Goal: Task Accomplishment & Management: Use online tool/utility

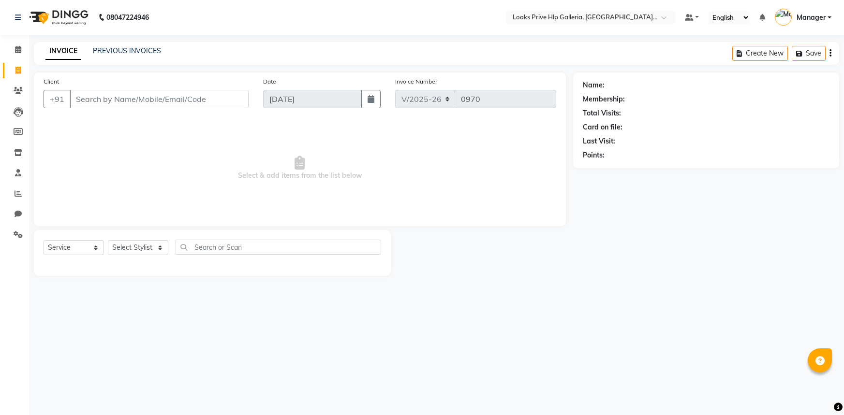
select select "7937"
select select "service"
click at [18, 51] on icon at bounding box center [18, 49] width 6 height 7
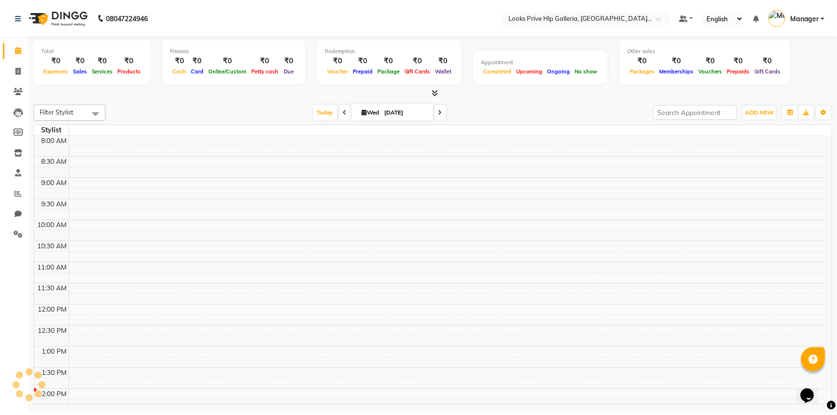
scroll to position [255, 0]
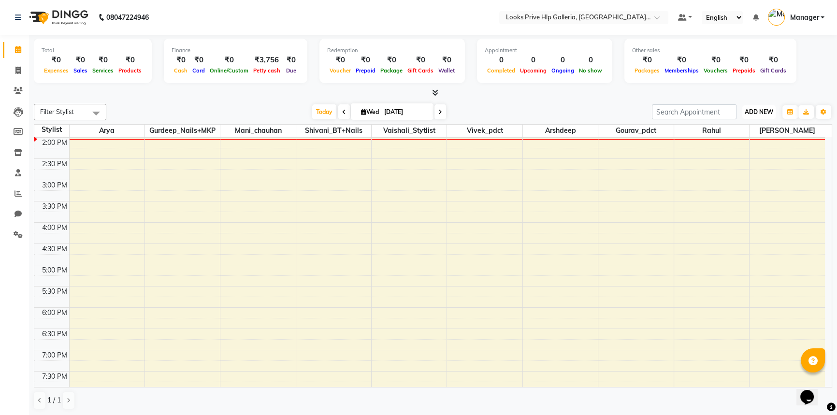
click at [764, 109] on span "ADD NEW" at bounding box center [759, 111] width 29 height 7
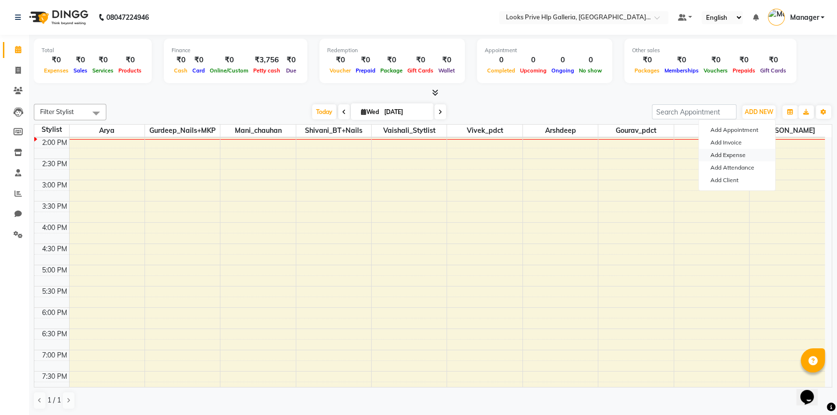
click at [738, 154] on link "Add Expense" at bounding box center [737, 155] width 76 height 13
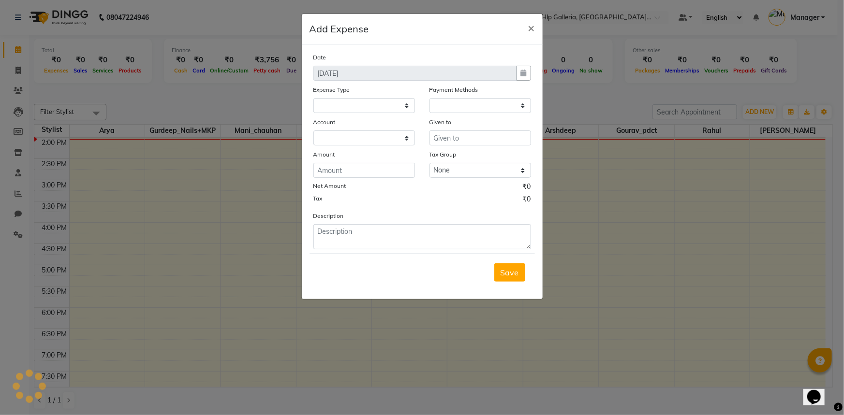
select select "1"
select select "7087"
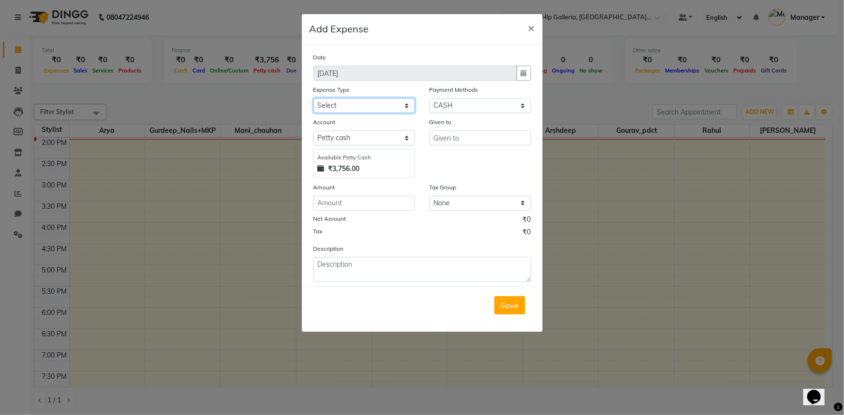
click at [352, 105] on select "Select Bank Deposit Blinkit Cash Handover CLIENT Client ordered food Client Ref…" at bounding box center [364, 105] width 102 height 15
click at [313, 99] on select "Select Bank Deposit Blinkit Cash Handover CLIENT Client ordered food Client Ref…" at bounding box center [364, 105] width 102 height 15
click at [343, 102] on select "Select Bank Deposit Blinkit Cash Handover CLIENT Client ordered food Client Ref…" at bounding box center [364, 105] width 102 height 15
select select "24366"
click at [313, 99] on select "Select Bank Deposit Blinkit Cash Handover CLIENT Client ordered food Client Ref…" at bounding box center [364, 105] width 102 height 15
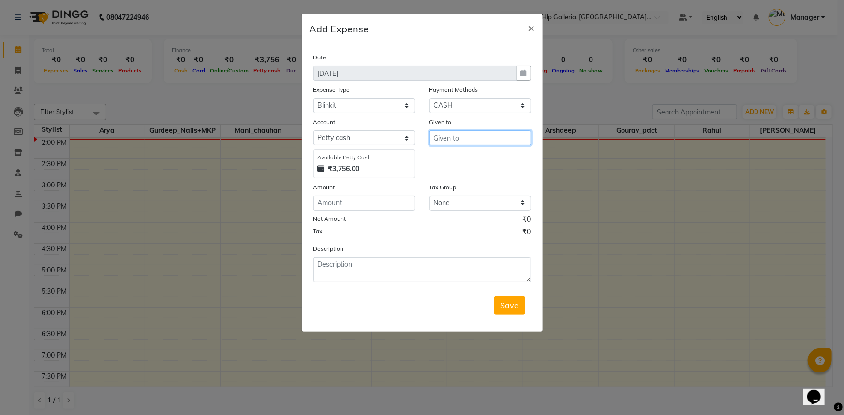
click at [456, 140] on input "text" at bounding box center [480, 138] width 102 height 15
drag, startPoint x: 474, startPoint y: 158, endPoint x: 458, endPoint y: 164, distance: 17.3
click at [473, 157] on ngb-highlight "C ounter_Sales" at bounding box center [467, 159] width 52 height 10
type input "Counter_Sales"
click at [385, 206] on input "number" at bounding box center [364, 203] width 102 height 15
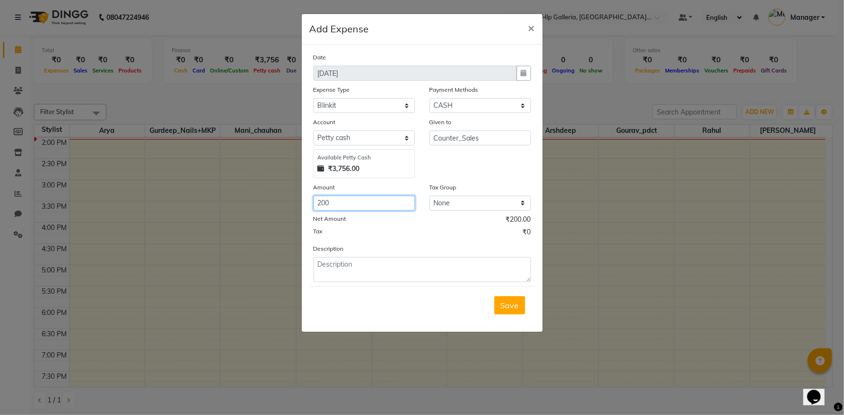
type input "200"
drag, startPoint x: 364, startPoint y: 273, endPoint x: 364, endPoint y: 257, distance: 16.4
click at [364, 273] on textarea at bounding box center [422, 269] width 218 height 25
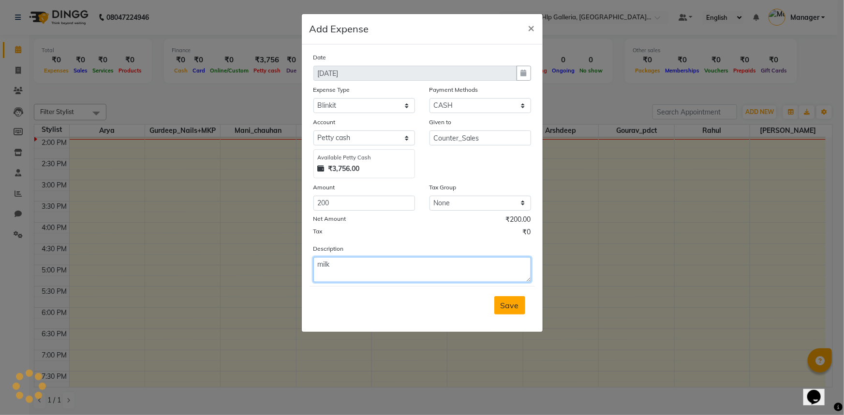
type textarea "milk"
click at [511, 305] on span "Save" at bounding box center [509, 306] width 18 height 10
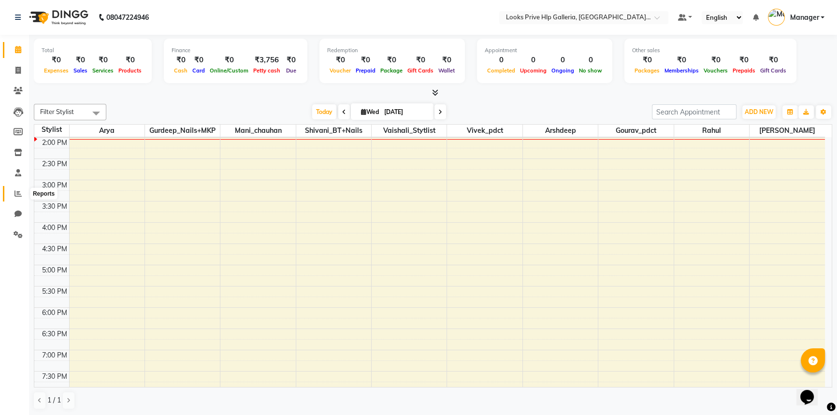
click at [17, 192] on icon at bounding box center [18, 193] width 7 height 7
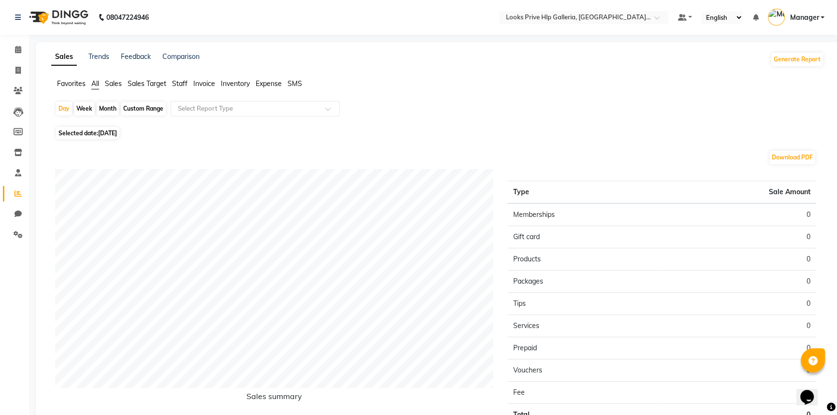
click at [139, 106] on div "Custom Range" at bounding box center [143, 109] width 45 height 14
select select "9"
select select "2025"
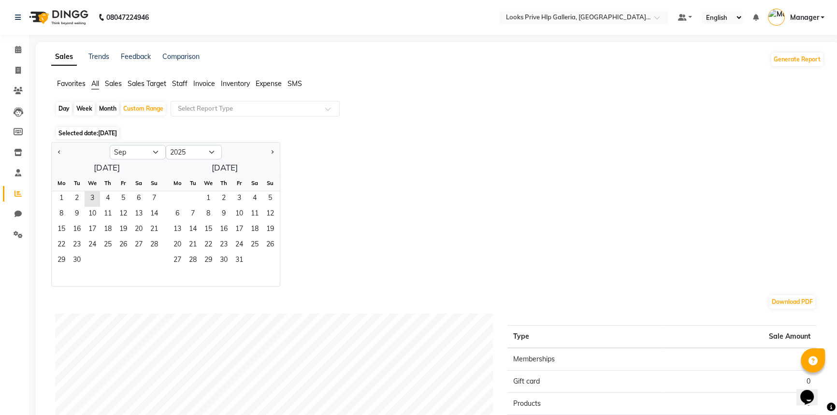
click at [59, 106] on div "Day" at bounding box center [64, 109] width 16 height 14
select select "9"
select select "2025"
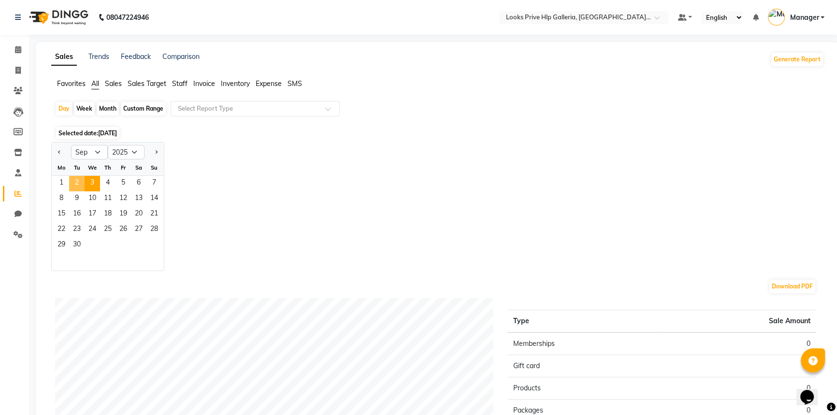
click at [73, 182] on span "2" at bounding box center [76, 183] width 15 height 15
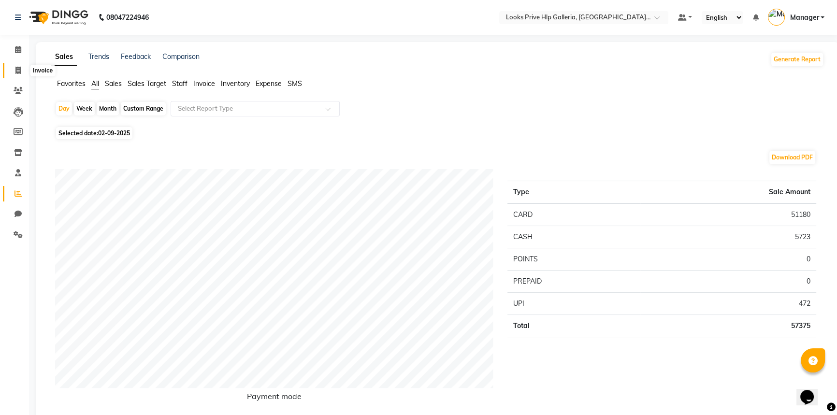
click at [19, 73] on icon at bounding box center [17, 70] width 5 height 7
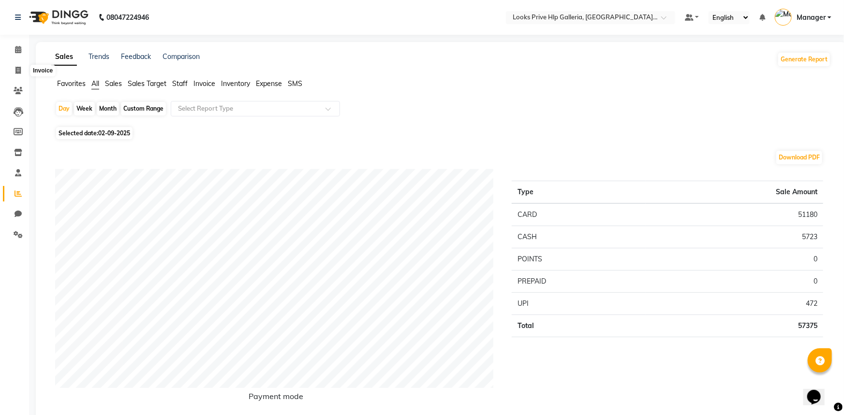
select select "7937"
select select "service"
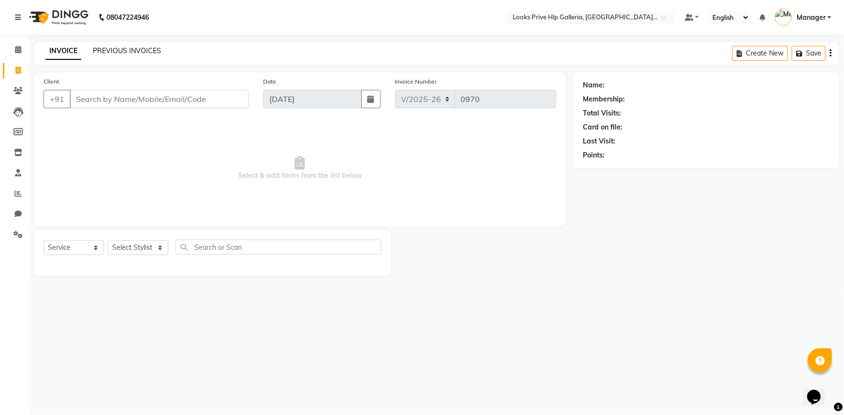
click at [112, 50] on link "PREVIOUS INVOICES" at bounding box center [127, 50] width 68 height 9
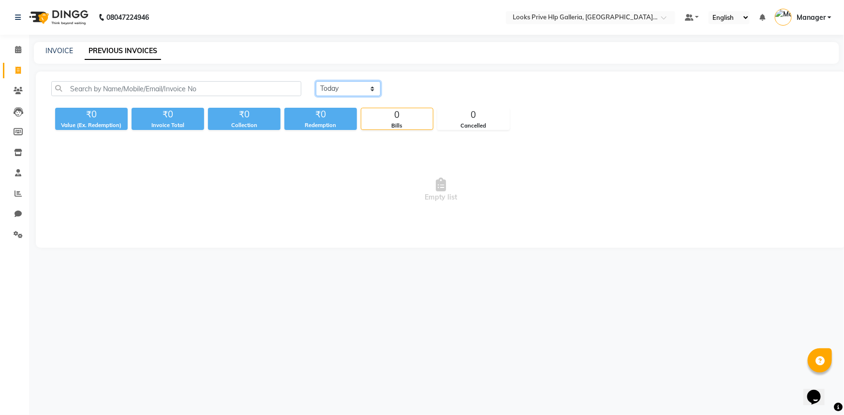
drag, startPoint x: 336, startPoint y: 88, endPoint x: 337, endPoint y: 96, distance: 8.3
click at [336, 87] on select "[DATE] [DATE] Custom Range" at bounding box center [348, 88] width 65 height 15
select select "[DATE]"
click at [316, 81] on select "[DATE] [DATE] Custom Range" at bounding box center [348, 88] width 65 height 15
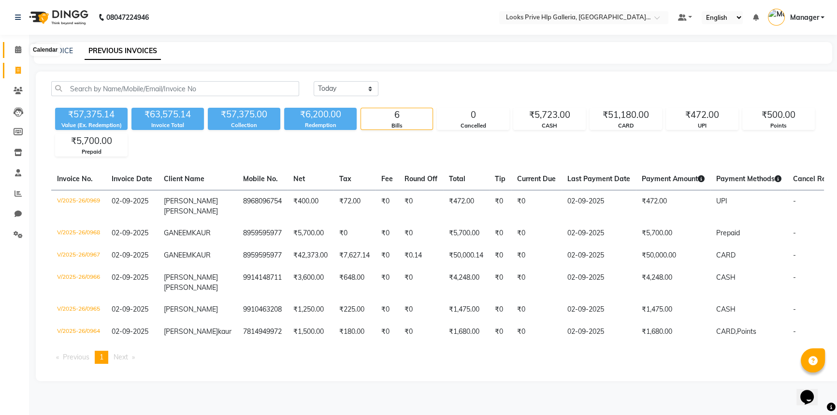
click at [14, 49] on span at bounding box center [18, 49] width 17 height 11
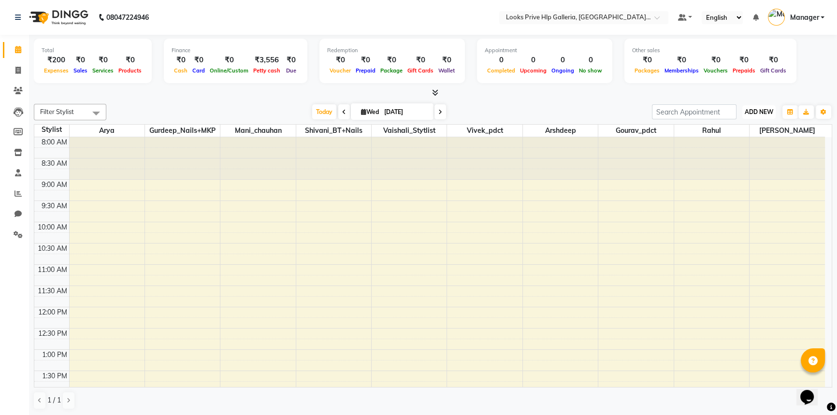
click at [760, 108] on span "ADD NEW" at bounding box center [759, 111] width 29 height 7
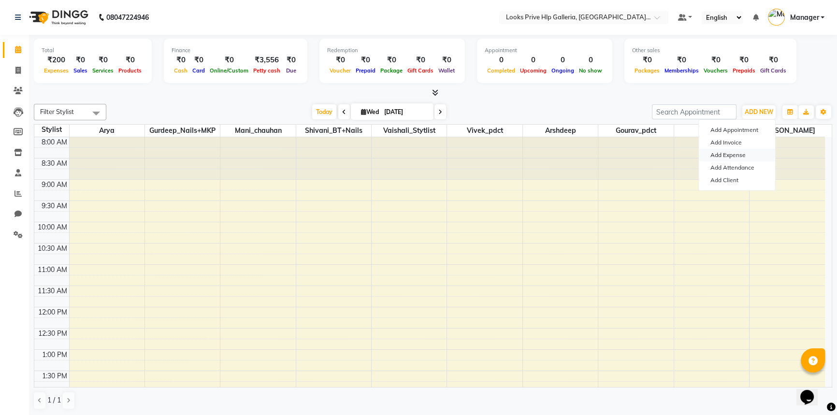
click at [726, 157] on link "Add Expense" at bounding box center [737, 155] width 76 height 13
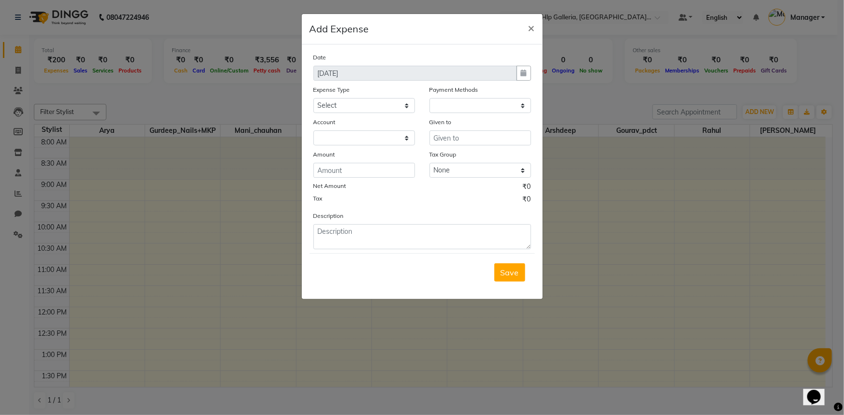
select select "1"
select select "7087"
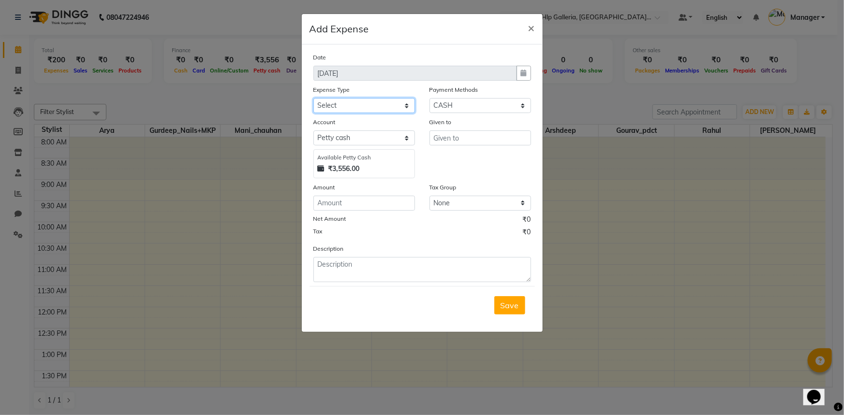
click at [348, 99] on select "Select Bank Deposit Blinkit Cash Handover CLIENT Client ordered food Client Ref…" at bounding box center [364, 105] width 102 height 15
select select "24071"
click at [313, 99] on select "Select Bank Deposit Blinkit Cash Handover CLIENT Client ordered food Client Ref…" at bounding box center [364, 105] width 102 height 15
click at [447, 144] on input "text" at bounding box center [480, 138] width 102 height 15
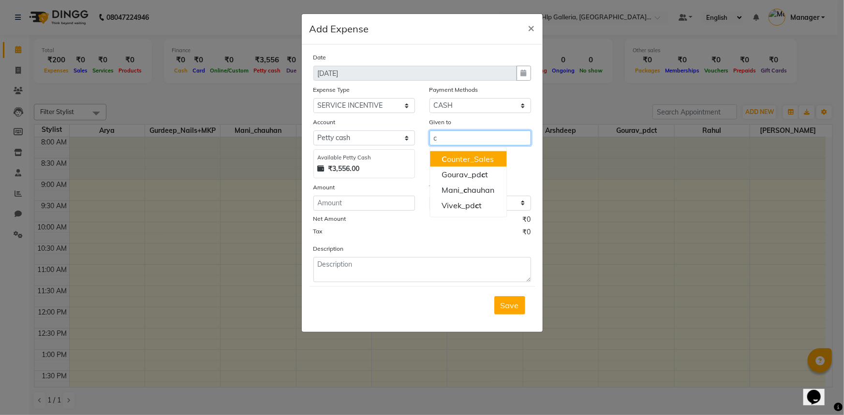
click at [444, 164] on button "C ounter_Sales" at bounding box center [468, 158] width 76 height 15
type input "Counter_Sales"
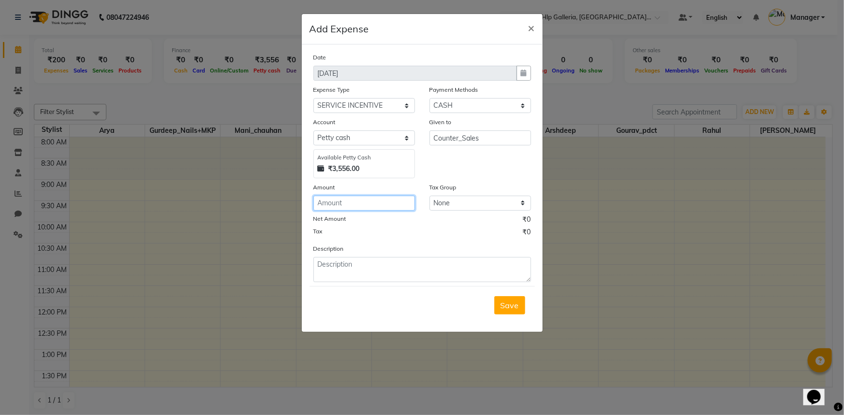
click at [343, 207] on input "number" at bounding box center [364, 203] width 102 height 15
type input "150"
click at [354, 262] on textarea at bounding box center [422, 269] width 218 height 25
type textarea "a"
type textarea "s"
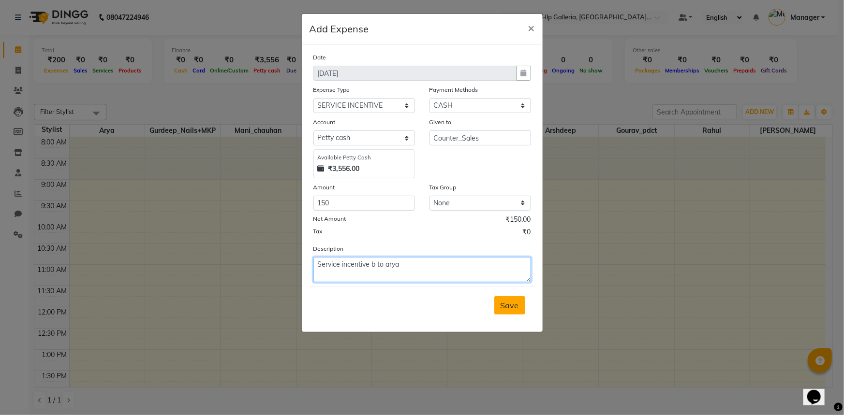
type textarea "Service incentive b to arya"
click at [510, 301] on span "Save" at bounding box center [509, 306] width 18 height 10
